Goal: Task Accomplishment & Management: Complete application form

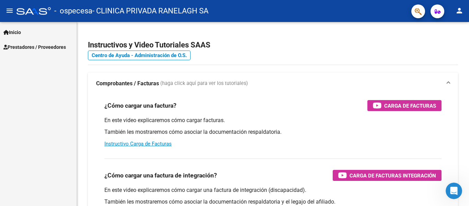
click at [42, 48] on span "Prestadores / Proveedores" at bounding box center [34, 47] width 62 height 8
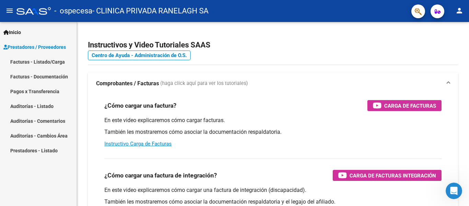
click at [49, 63] on link "Facturas - Listado/Carga" at bounding box center [38, 61] width 77 height 15
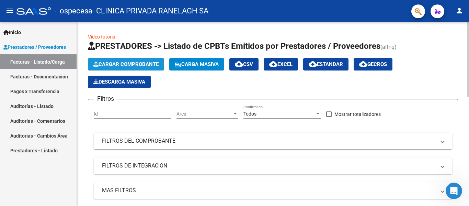
click at [140, 64] on span "Cargar Comprobante" at bounding box center [125, 64] width 65 height 6
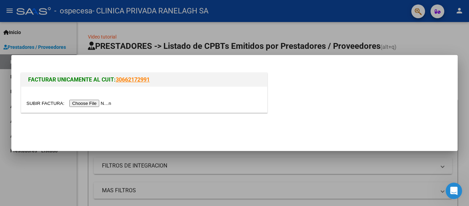
click at [92, 102] on input "file" at bounding box center [69, 102] width 87 height 7
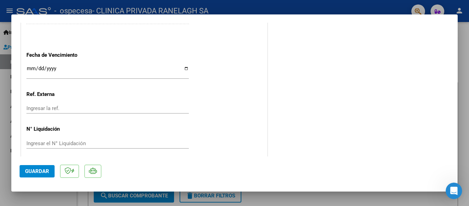
scroll to position [412, 0]
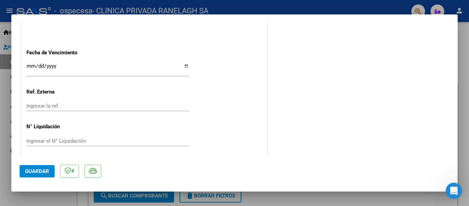
click at [29, 65] on input "Ingresar la fecha" at bounding box center [107, 68] width 162 height 11
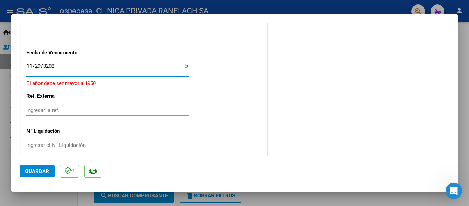
type input "[DATE]"
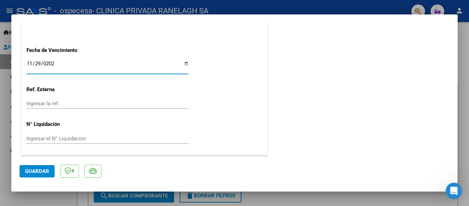
scroll to position [414, 0]
click at [63, 99] on div "Ingresar la ref." at bounding box center [107, 103] width 162 height 10
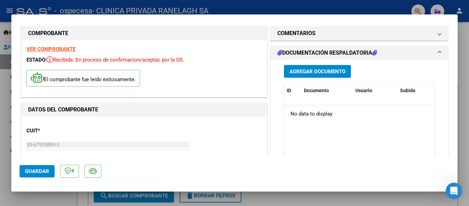
scroll to position [0, 0]
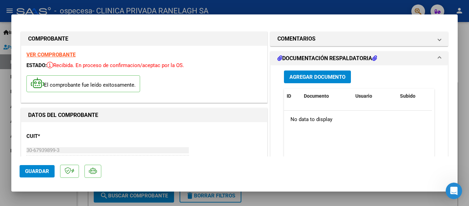
type input "202509"
click at [304, 76] on span "Agregar Documento" at bounding box center [317, 77] width 56 height 6
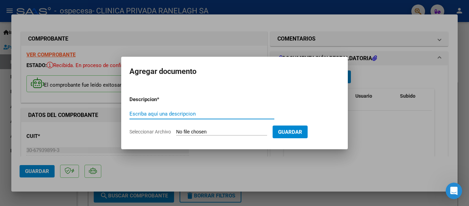
click at [209, 131] on input "Seleccionar Archivo" at bounding box center [221, 132] width 91 height 7
type input "C:\fakepath\PRESENTACION.pdf"
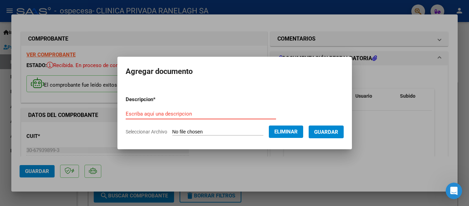
click at [206, 110] on input "Escriba aquí una descripcion" at bounding box center [201, 113] width 150 height 6
type input "PRESENTACION"
click at [340, 135] on button "Guardar" at bounding box center [325, 131] width 35 height 13
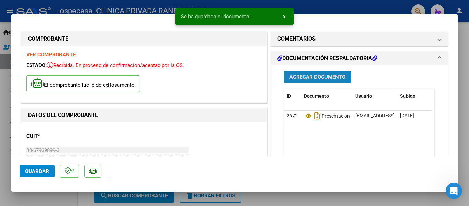
click at [329, 76] on span "Agregar Documento" at bounding box center [317, 77] width 56 height 6
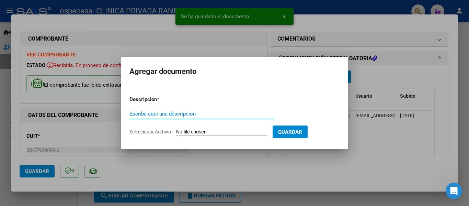
click at [214, 133] on input "Seleccionar Archivo" at bounding box center [221, 132] width 91 height 7
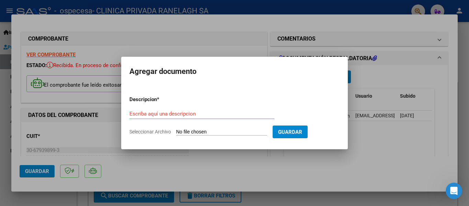
type input "C:\fakepath\BONOS CERAMICA.pdf"
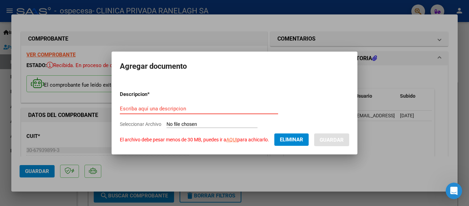
click at [192, 110] on input "Escriba aquí una descripcion" at bounding box center [199, 108] width 158 height 6
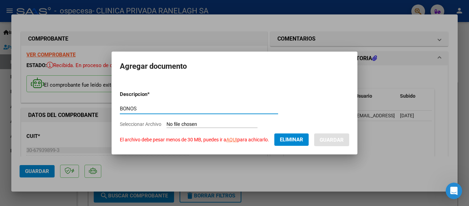
type input "BONOS"
click at [230, 140] on link "AQUI" at bounding box center [231, 139] width 11 height 5
click at [297, 140] on span "Eliminar" at bounding box center [291, 139] width 23 height 6
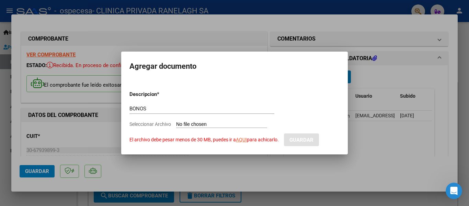
click at [179, 123] on input "Seleccionar Archivo El archivo debe pesar menos de 30 MB, puedes ir a AQUI para…" at bounding box center [221, 124] width 91 height 7
type input "C:\fakepath\BONOS CERAMICA.pdf"
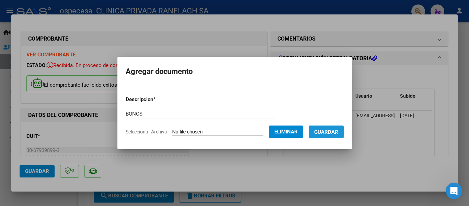
click at [331, 131] on span "Guardar" at bounding box center [326, 132] width 24 height 6
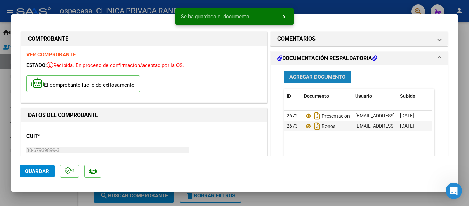
click at [324, 76] on span "Agregar Documento" at bounding box center [317, 77] width 56 height 6
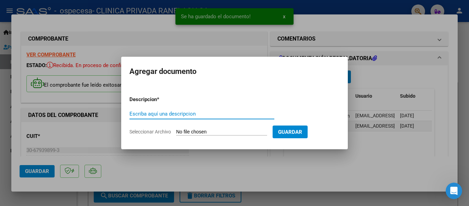
click at [184, 132] on input "Seleccionar Archivo" at bounding box center [221, 132] width 91 height 7
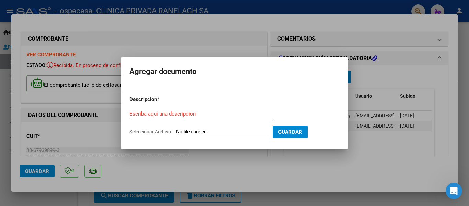
type input "C:\fakepath\soporte.xls"
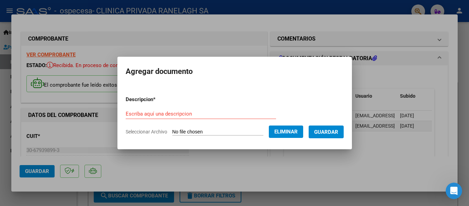
click at [184, 109] on div "Escriba aquí una descripcion" at bounding box center [201, 113] width 150 height 10
type input "SOPORTE"
click at [338, 130] on span "Guardar" at bounding box center [326, 132] width 24 height 6
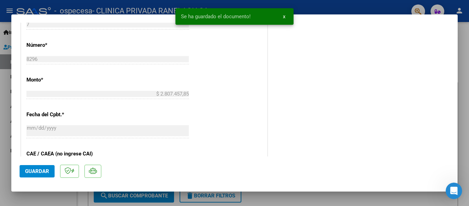
scroll to position [274, 0]
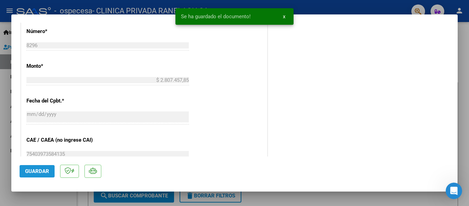
click at [43, 176] on button "Guardar" at bounding box center [37, 171] width 35 height 12
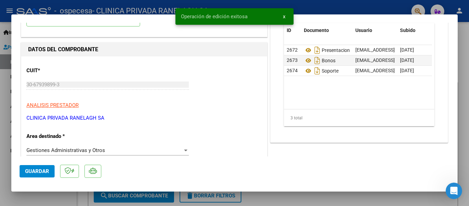
scroll to position [0, 0]
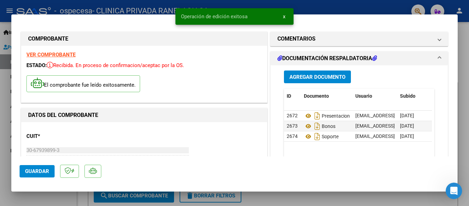
click at [326, 203] on div at bounding box center [234, 103] width 469 height 206
type input "$ 0,00"
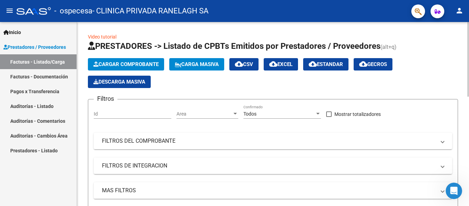
click at [152, 62] on span "Cargar Comprobante" at bounding box center [125, 64] width 65 height 6
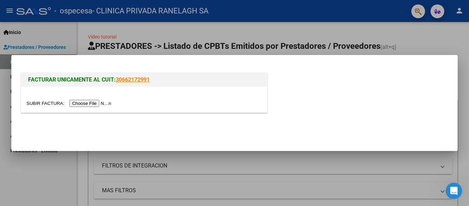
click at [90, 106] on input "file" at bounding box center [69, 102] width 87 height 7
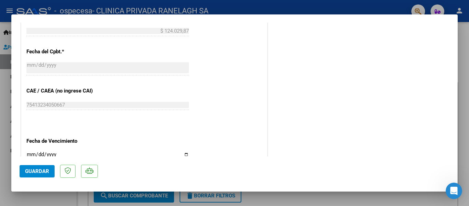
scroll to position [412, 0]
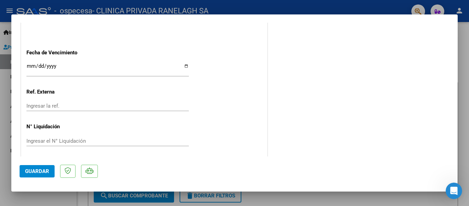
click at [51, 65] on input "Ingresar la fecha" at bounding box center [107, 68] width 162 height 11
click at [31, 66] on input "Ingresar la fecha" at bounding box center [107, 68] width 162 height 11
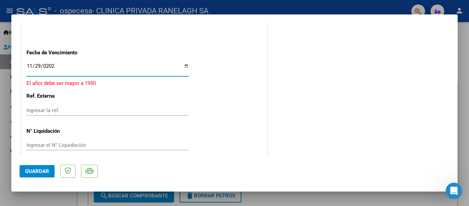
type input "[DATE]"
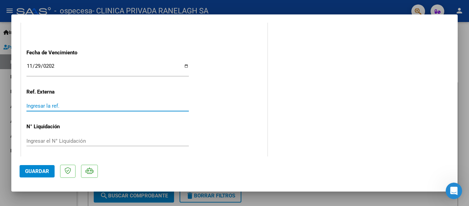
click at [65, 107] on input "Ingresar la ref." at bounding box center [107, 106] width 162 height 6
type input "092025"
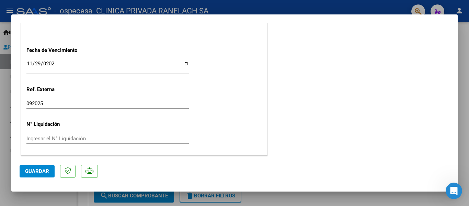
scroll to position [414, 0]
click at [38, 171] on span "Guardar" at bounding box center [37, 171] width 24 height 6
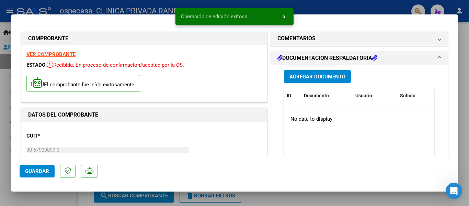
scroll to position [0, 0]
click at [312, 76] on span "Agregar Documento" at bounding box center [317, 77] width 56 height 6
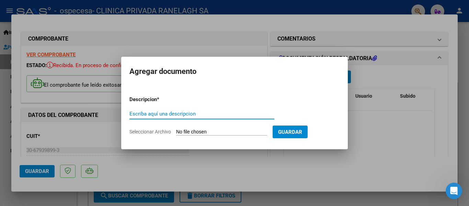
click at [201, 132] on input "Seleccionar Archivo" at bounding box center [221, 132] width 91 height 7
type input "C:\fakepath\PRESENTACION.pdf"
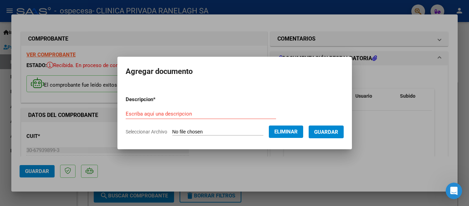
click at [167, 114] on input "Escriba aquí una descripcion" at bounding box center [201, 113] width 150 height 6
type input "PRESENTACION"
click at [333, 131] on span "Guardar" at bounding box center [326, 132] width 24 height 6
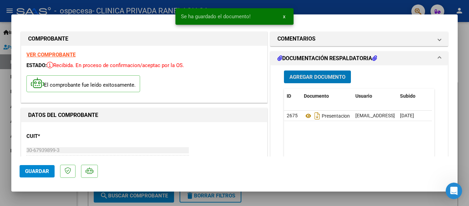
click at [323, 75] on span "Agregar Documento" at bounding box center [317, 77] width 56 height 6
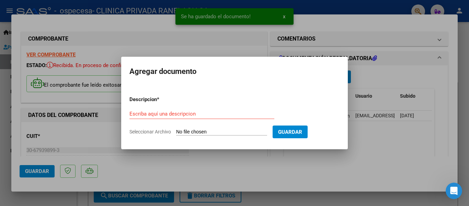
click at [190, 129] on input "Seleccionar Archivo" at bounding box center [221, 132] width 91 height 7
type input "C:\fakepath\soporte.xls"
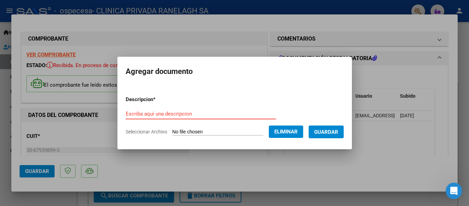
click at [177, 112] on input "Escriba aquí una descripcion" at bounding box center [201, 113] width 150 height 6
type input "SOPORTE"
click at [329, 132] on span "Guardar" at bounding box center [326, 132] width 24 height 6
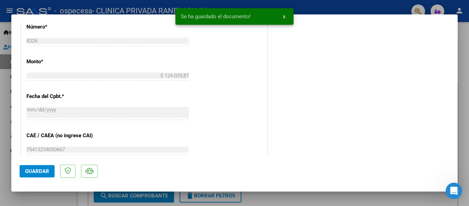
scroll to position [343, 0]
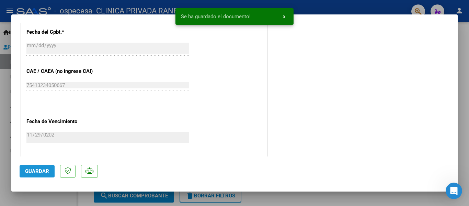
click at [31, 171] on span "Guardar" at bounding box center [37, 171] width 24 height 6
click at [468, 36] on div at bounding box center [234, 103] width 469 height 206
type input "$ 0,00"
